Goal: Information Seeking & Learning: Learn about a topic

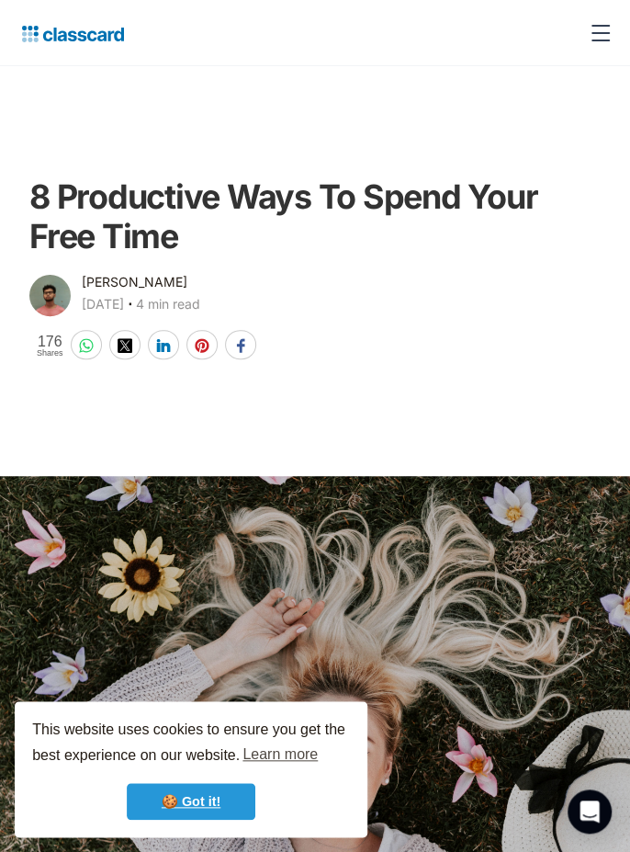
click at [208, 809] on link "🍪 Got it!" at bounding box center [191, 801] width 129 height 37
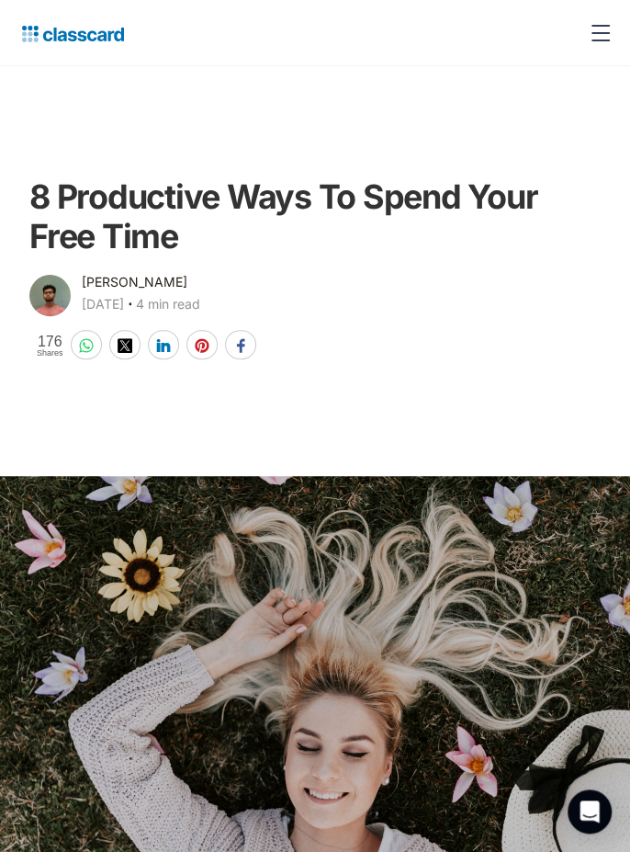
click at [565, 404] on main at bounding box center [315, 643] width 630 height 562
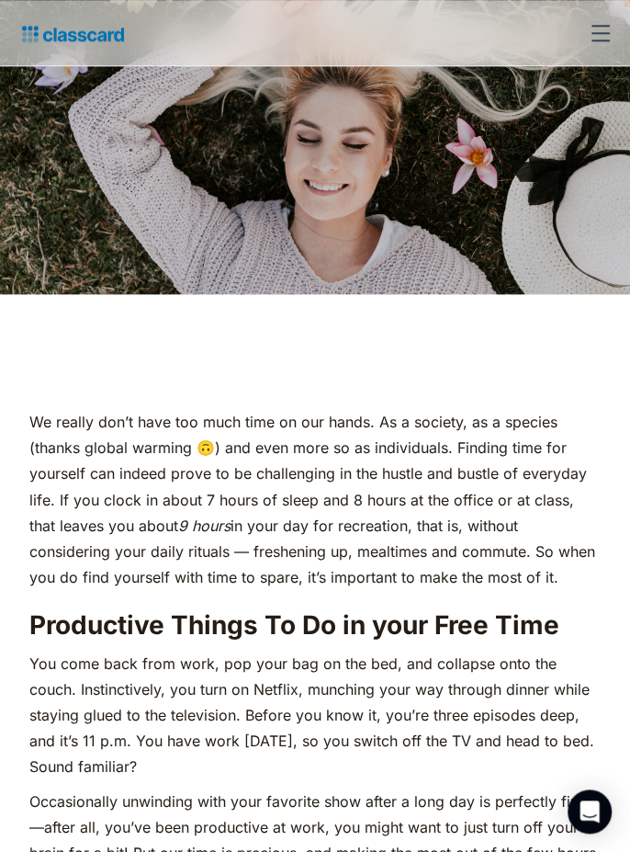
scroll to position [610, 0]
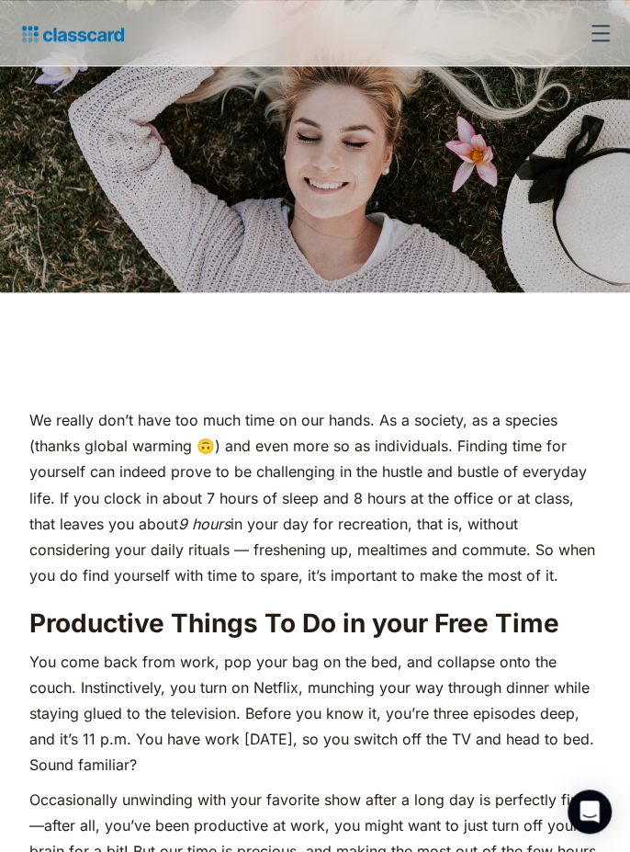
click at [556, 570] on p "We really don’t have too much time on our hands. As a society, as a species (th…" at bounding box center [314, 497] width 571 height 180
click at [534, 573] on p "We really don’t have too much time on our hands. As a society, as a species (th…" at bounding box center [314, 497] width 571 height 180
click at [485, 538] on p "We really don’t have too much time on our hands. As a society, as a species (th…" at bounding box center [314, 497] width 571 height 180
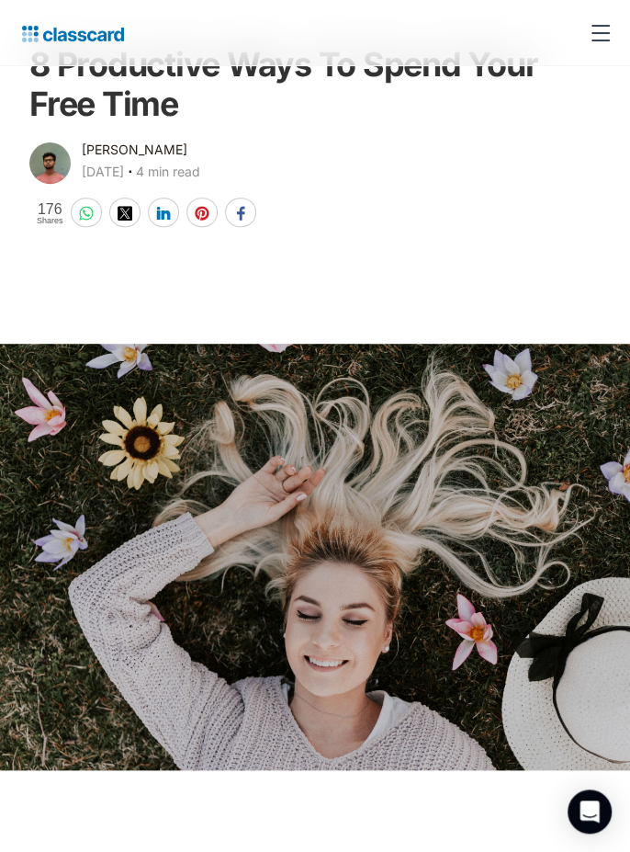
scroll to position [0, 0]
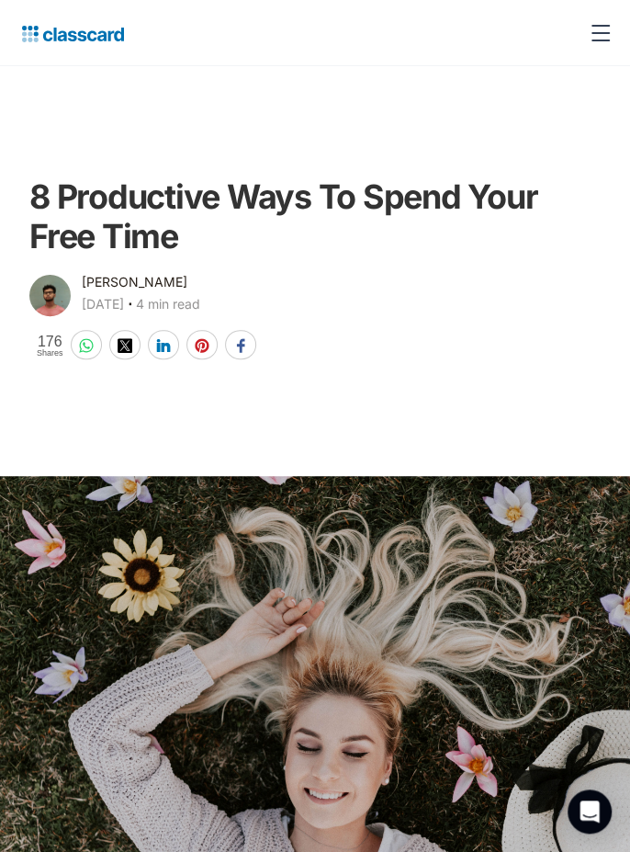
click at [79, 347] on img at bounding box center [86, 345] width 15 height 15
click at [123, 85] on main "8 Productive Ways To Spend Your Free Time Kenneth Soares October 9, 2025 ‧ 4 mi…" at bounding box center [315, 214] width 630 height 296
click at [581, 46] on div "menu" at bounding box center [601, 33] width 44 height 44
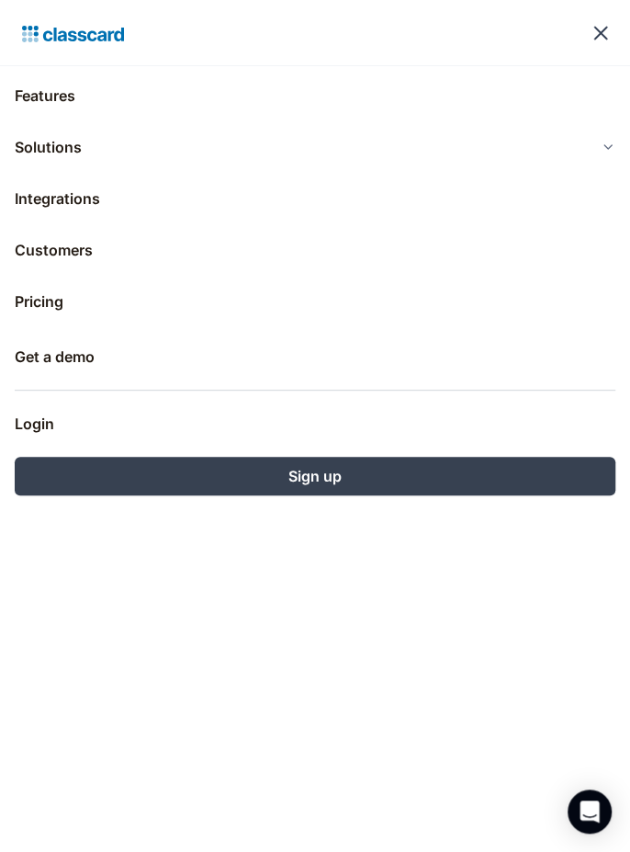
click at [85, 725] on nav "Features Resources Blog The latest industry news, updates and info. Customer st…" at bounding box center [315, 491] width 630 height 852
click at [506, 611] on nav "Features Resources Blog The latest industry news, updates and info. Customer st…" at bounding box center [315, 491] width 630 height 852
click at [608, 32] on div "menu" at bounding box center [601, 33] width 44 height 44
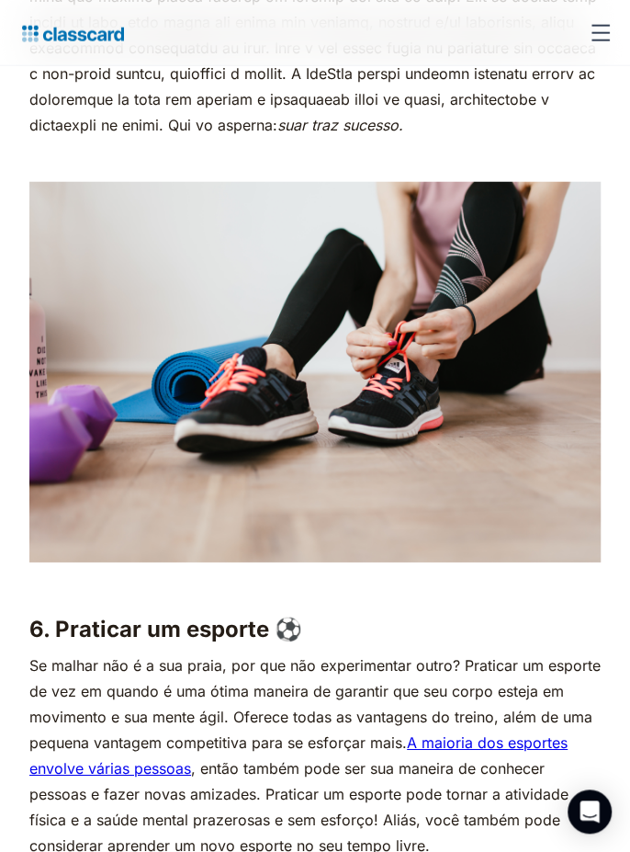
scroll to position [5853, 0]
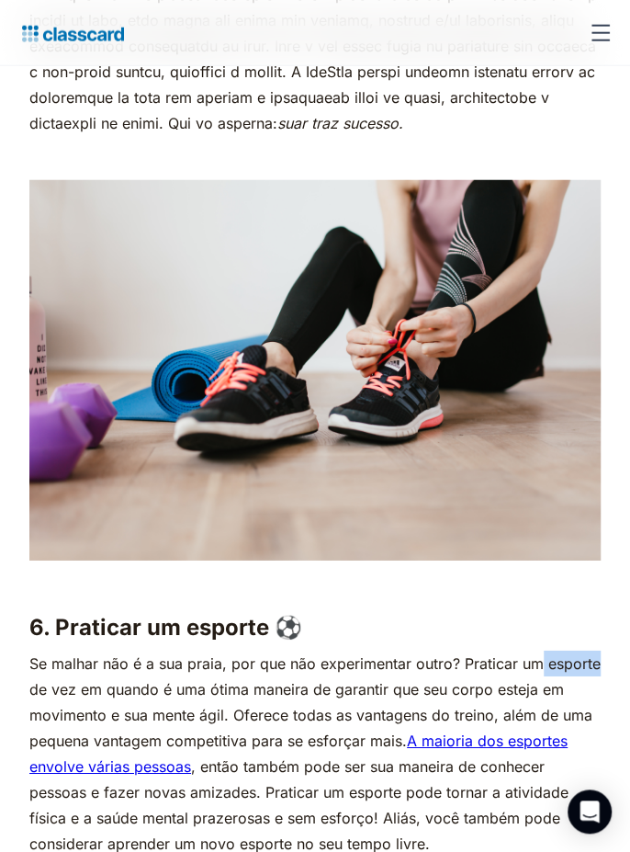
click at [585, 595] on p "‍" at bounding box center [314, 583] width 571 height 26
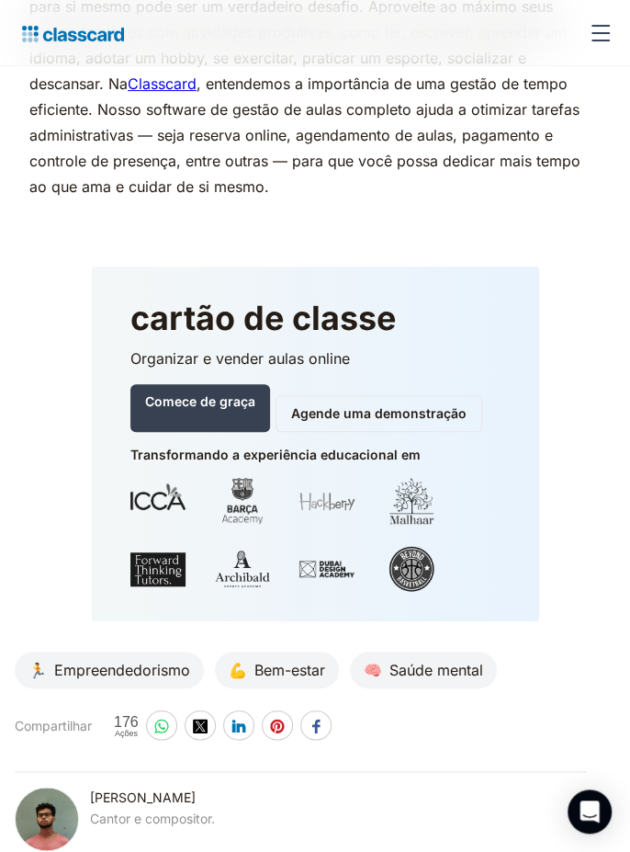
scroll to position [8925, 0]
